Goal: Transaction & Acquisition: Download file/media

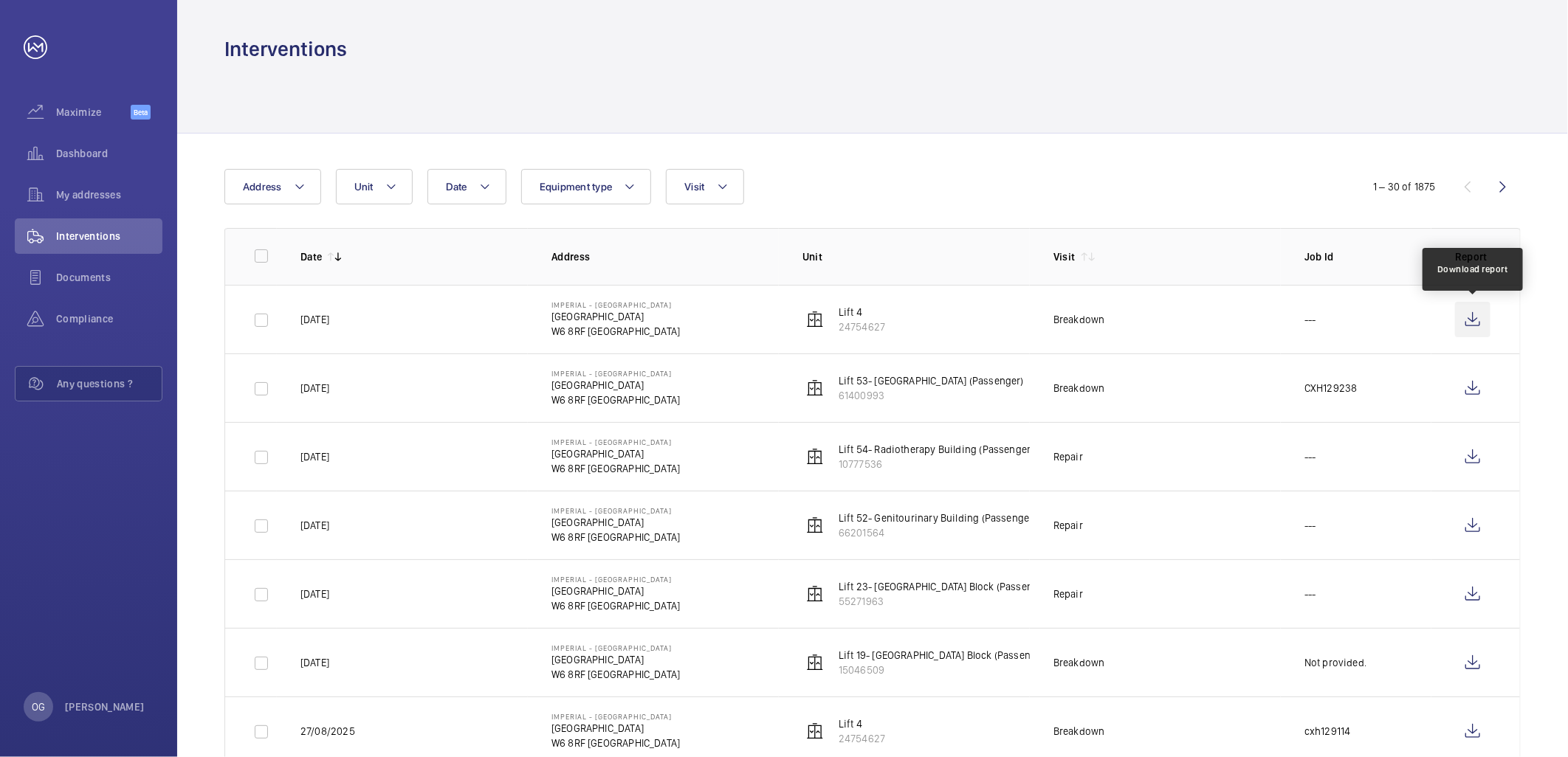
click at [1482, 320] on wm-front-icon-button at bounding box center [1473, 319] width 35 height 35
